Goal: Information Seeking & Learning: Learn about a topic

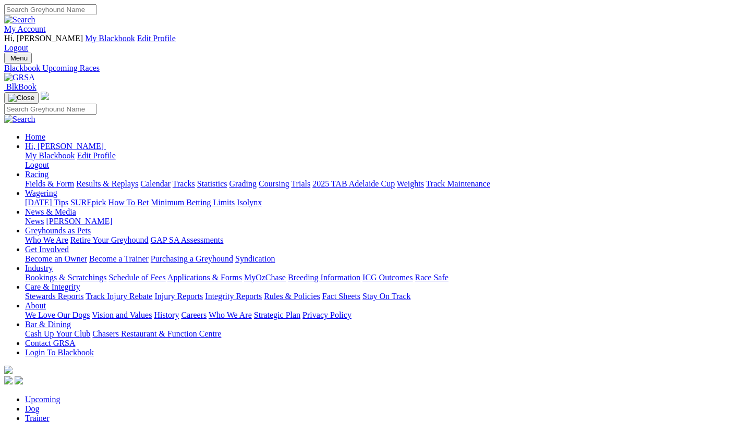
click at [48, 170] on link "Racing" at bounding box center [36, 174] width 23 height 9
click at [29, 179] on link "Fields & Form" at bounding box center [49, 183] width 49 height 9
click at [96, 397] on input "Select date" at bounding box center [50, 402] width 92 height 11
type input "Yesterday, 17 Aug 2025"
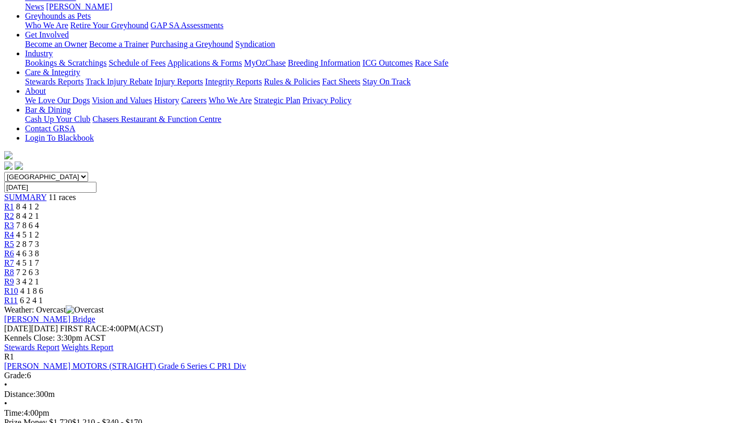
scroll to position [219, 0]
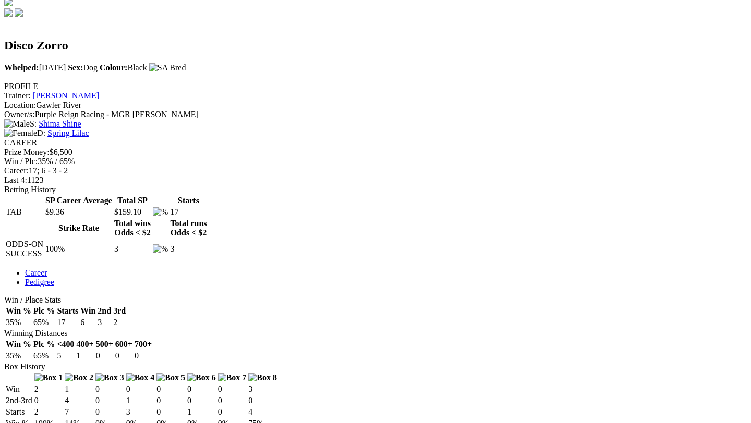
scroll to position [369, 0]
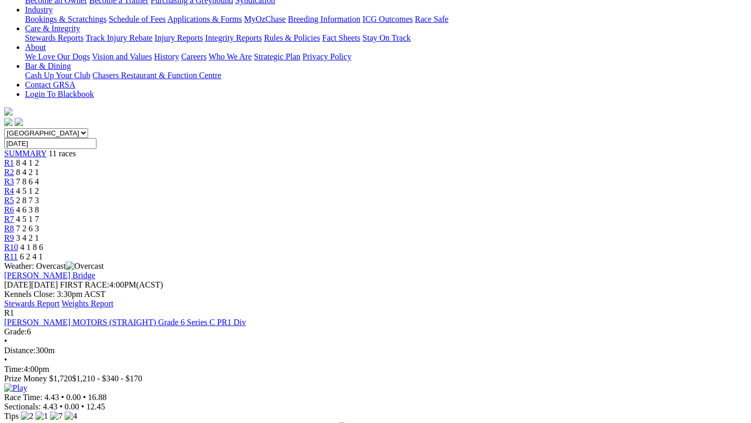
scroll to position [249, 0]
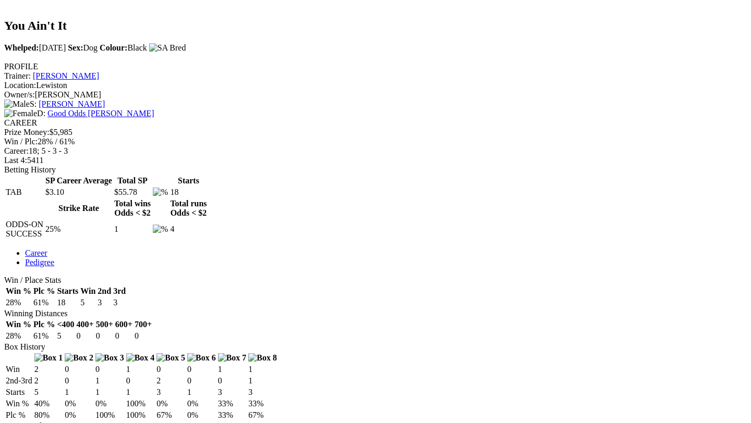
scroll to position [375, 0]
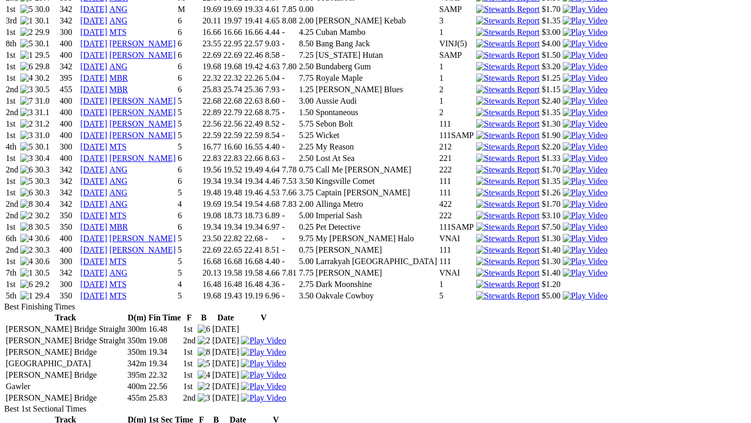
scroll to position [838, 0]
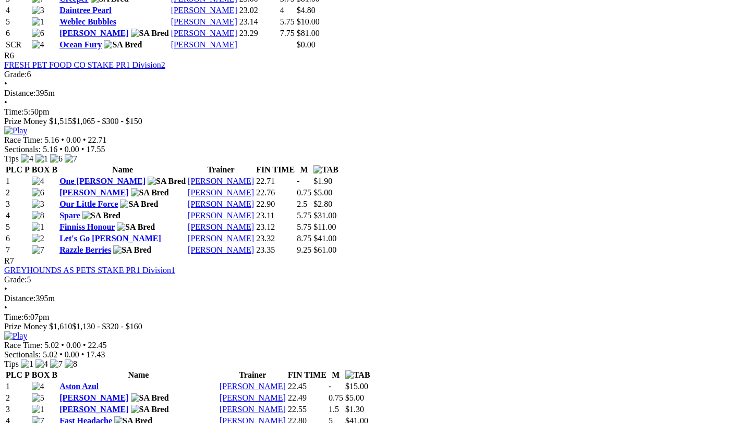
scroll to position [1591, 0]
